Goal: Information Seeking & Learning: Learn about a topic

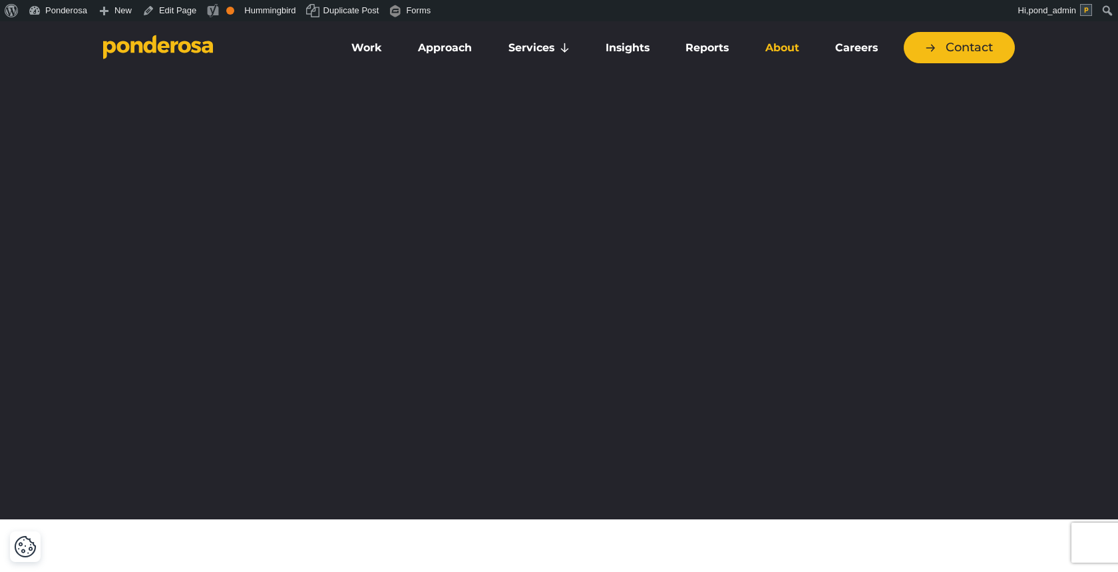
click at [769, 49] on link "About" at bounding box center [781, 48] width 65 height 28
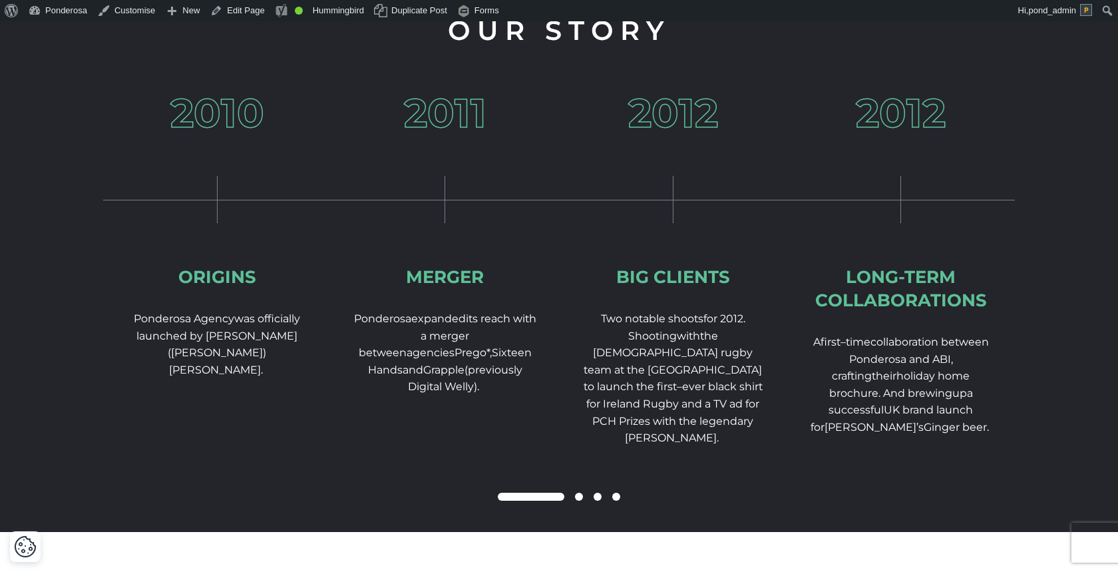
scroll to position [2024, 0]
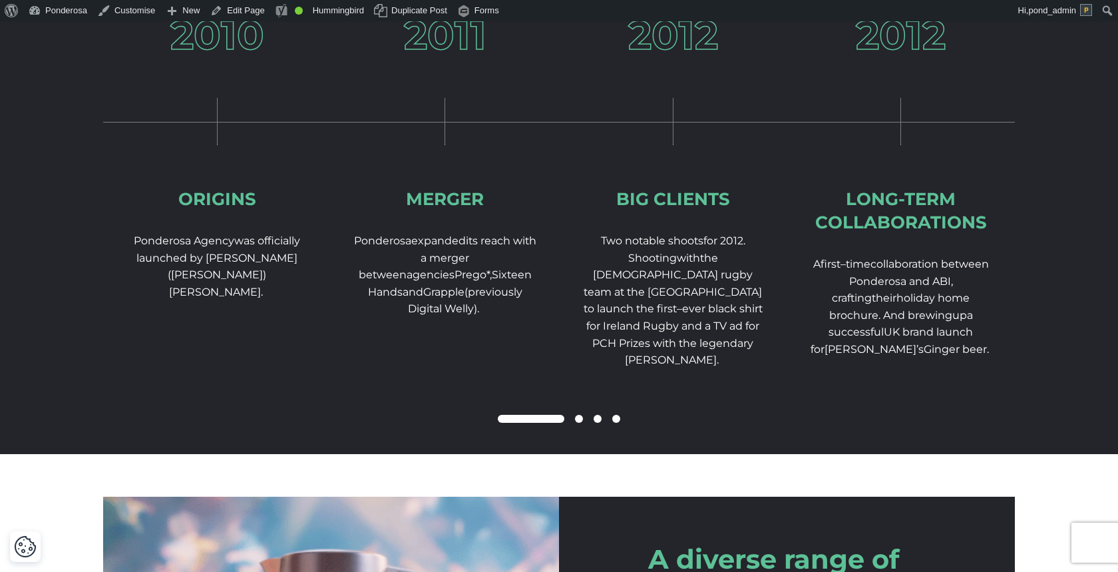
click at [463, 55] on h3 "2011" at bounding box center [445, 35] width 83 height 40
click at [578, 423] on span at bounding box center [579, 419] width 8 height 8
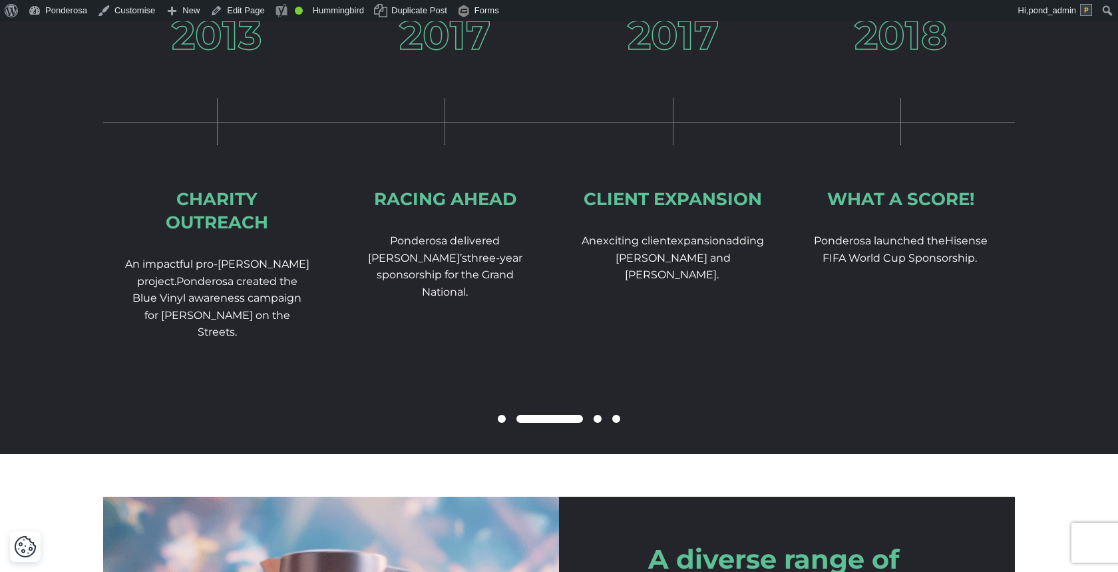
click at [595, 423] on span at bounding box center [598, 419] width 8 height 8
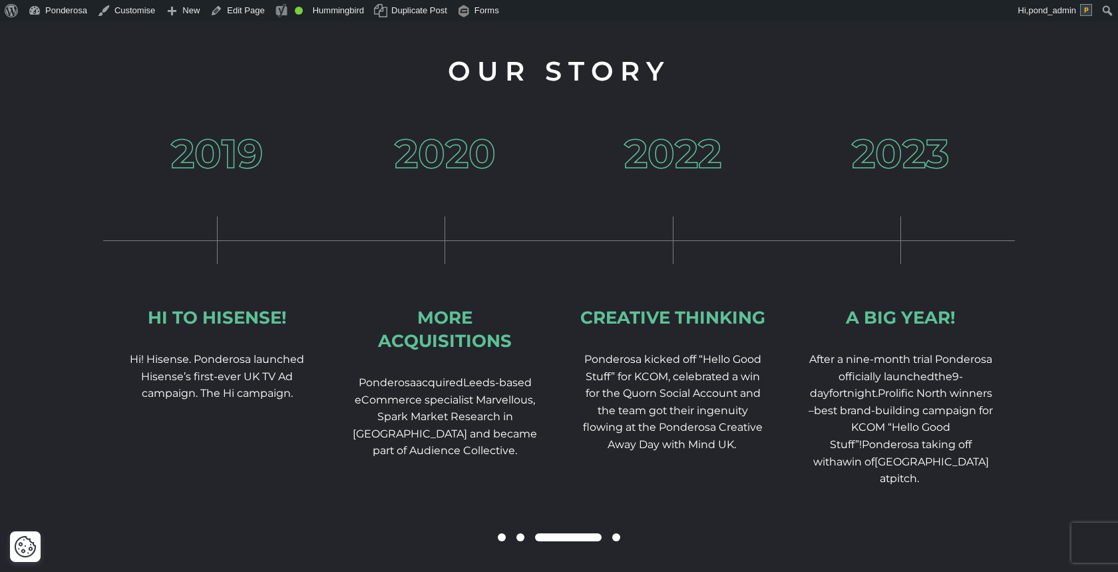
scroll to position [1956, 0]
click at [448, 418] on span "Leeds-based eCommerce specialist Marvellous, Spark Market Research in Dublin an…" at bounding box center [445, 416] width 184 height 81
click at [518, 541] on span at bounding box center [520, 537] width 8 height 8
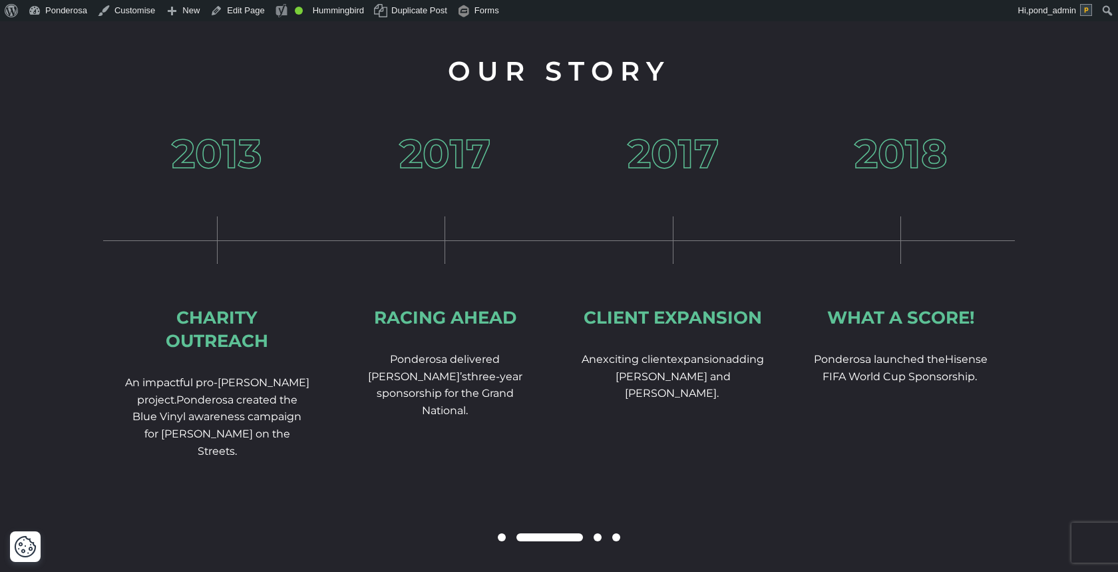
click at [499, 541] on span at bounding box center [502, 537] width 8 height 8
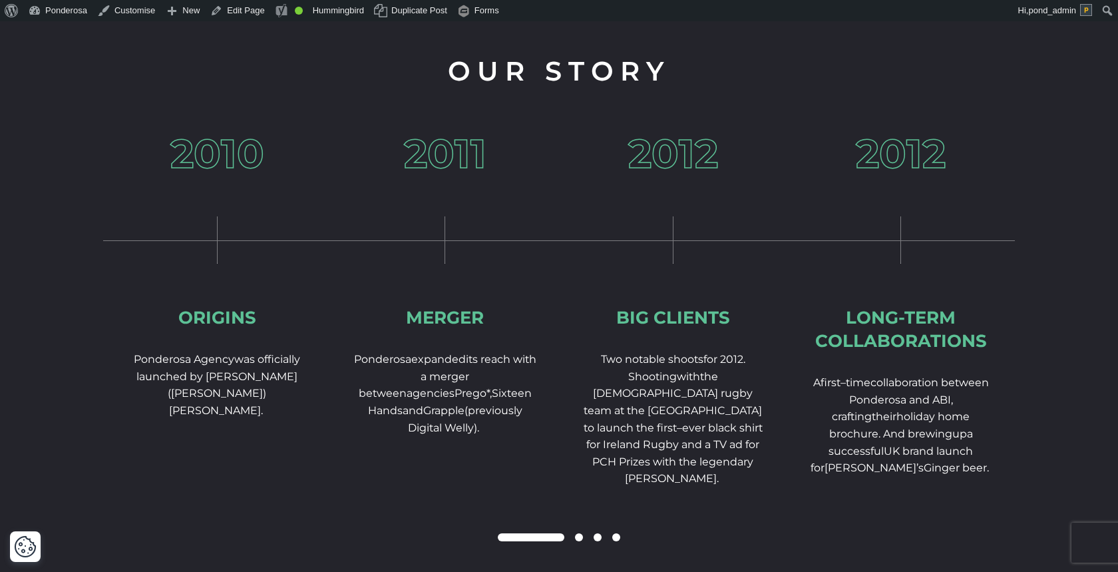
click at [578, 541] on span at bounding box center [579, 537] width 8 height 8
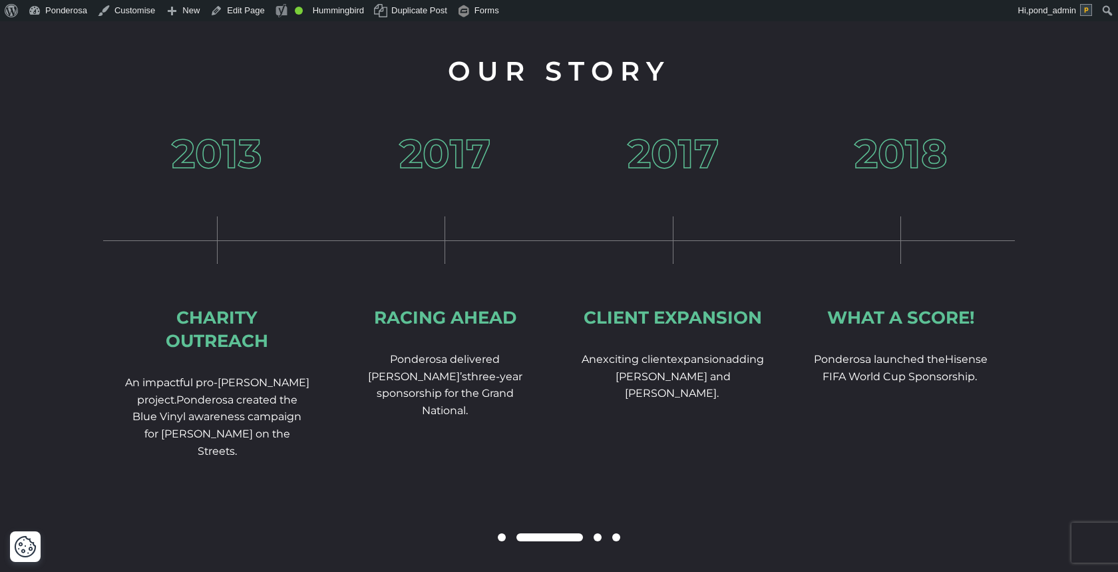
click at [598, 541] on span at bounding box center [598, 537] width 8 height 8
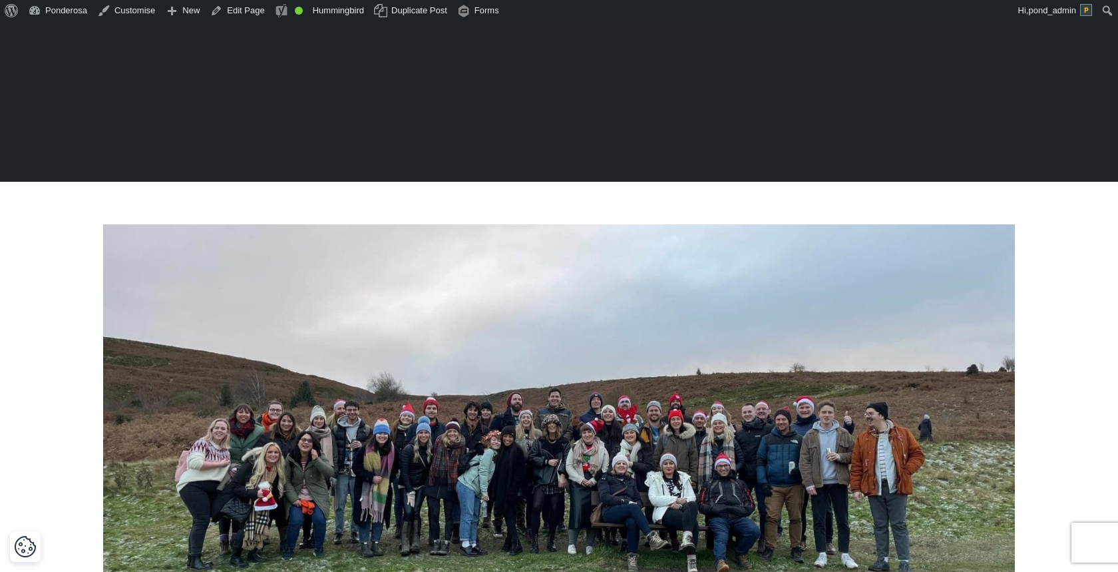
scroll to position [0, 0]
